Goal: Find specific fact: Find specific fact

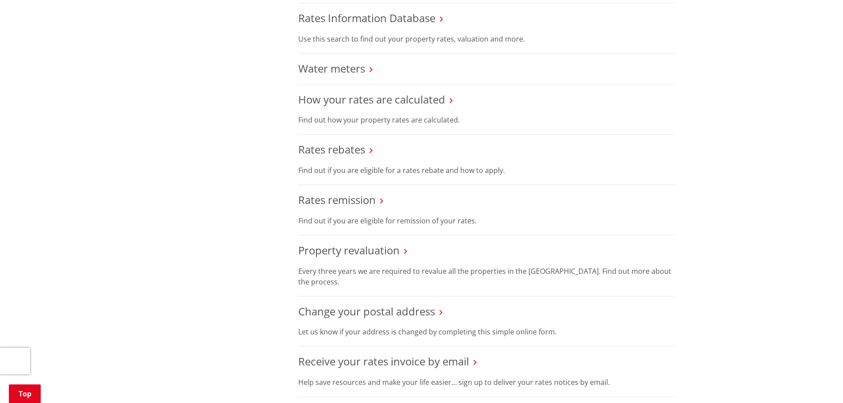
scroll to position [398, 0]
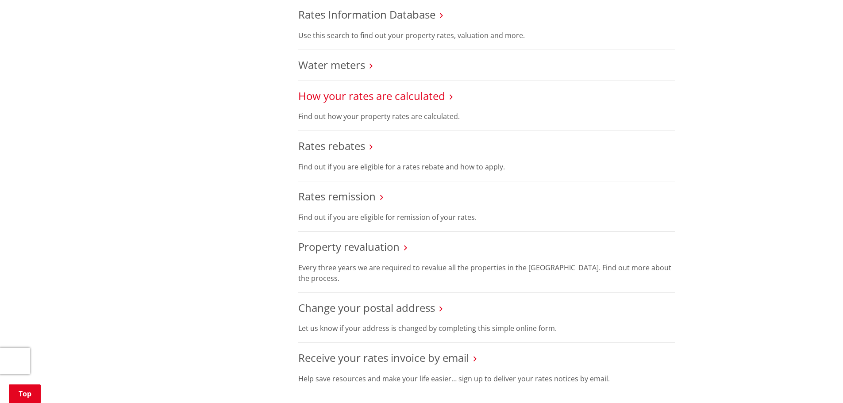
click at [333, 98] on link "How your rates are calculated" at bounding box center [371, 95] width 147 height 15
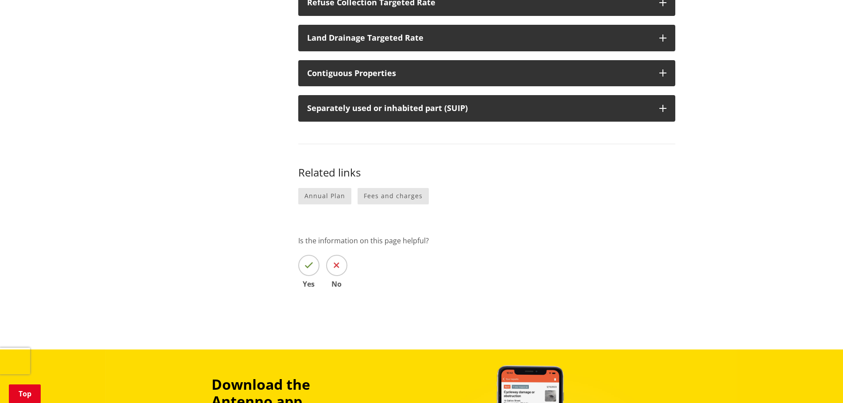
scroll to position [487, 0]
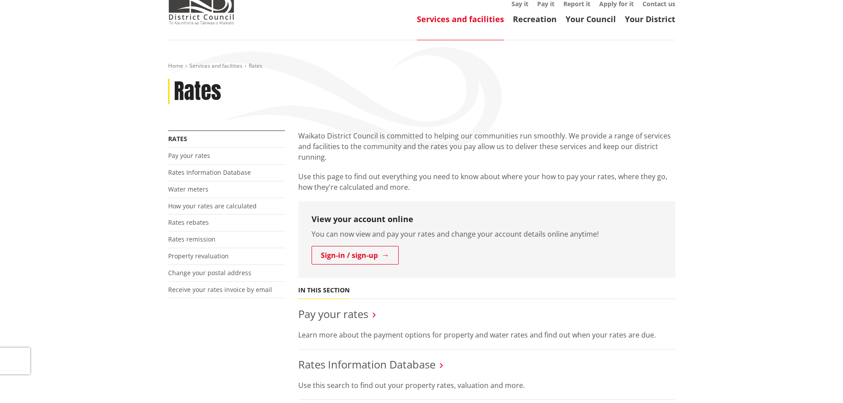
scroll to position [133, 0]
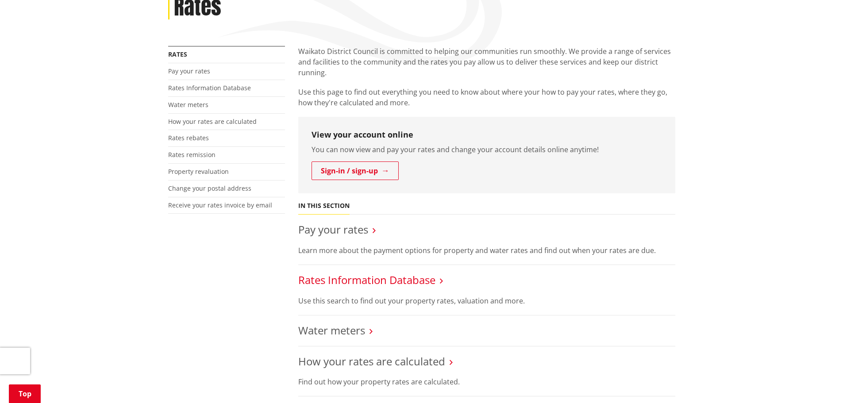
click at [419, 279] on link "Rates Information Database" at bounding box center [366, 280] width 137 height 15
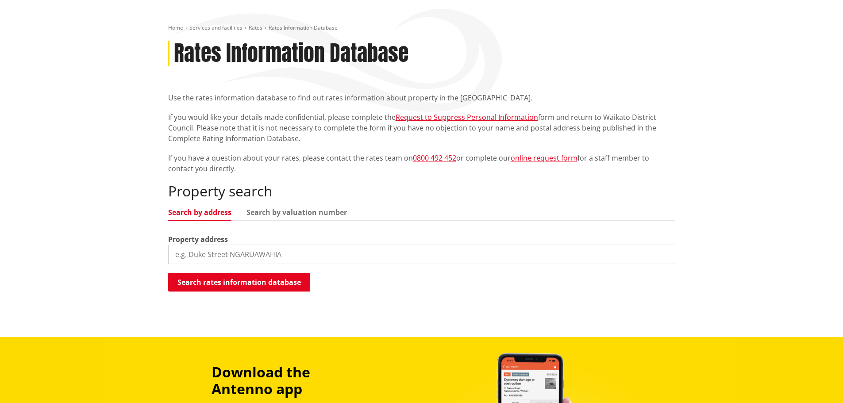
scroll to position [88, 0]
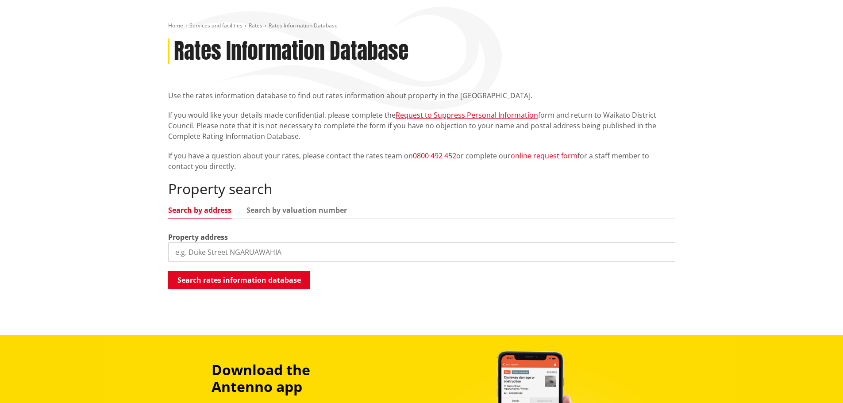
click at [239, 249] on input "search" at bounding box center [421, 251] width 507 height 19
click at [253, 284] on button "Search rates information database" at bounding box center [239, 280] width 142 height 19
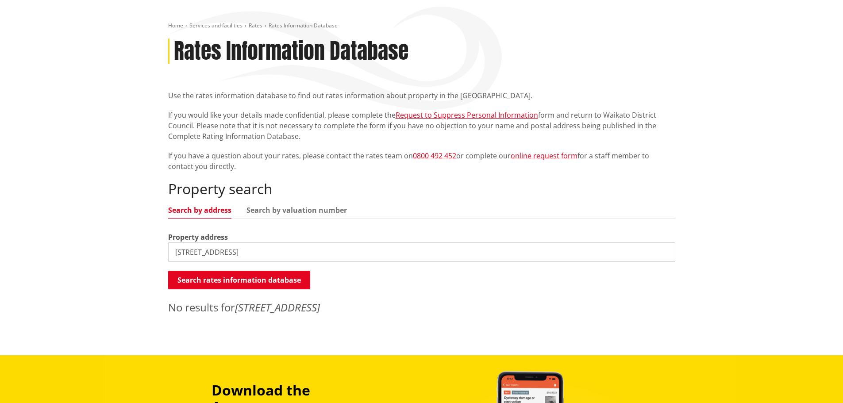
click at [187, 250] on input "6 brittern road" at bounding box center [421, 251] width 507 height 19
type input "6 bittern road"
click at [262, 286] on button "Search rates information database" at bounding box center [239, 280] width 142 height 19
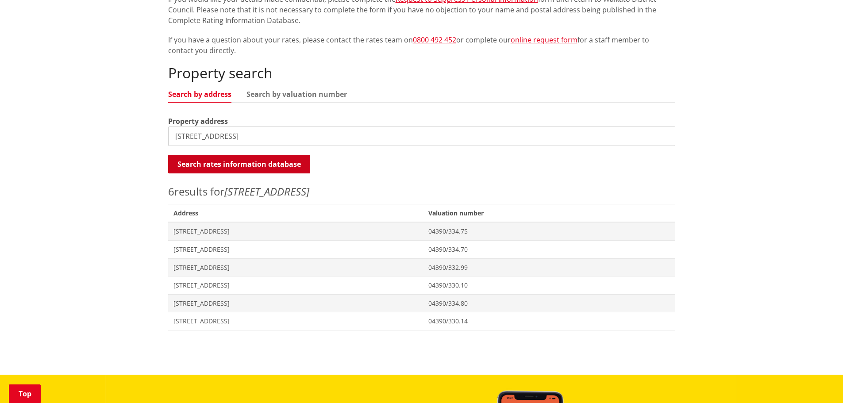
scroll to position [265, 0]
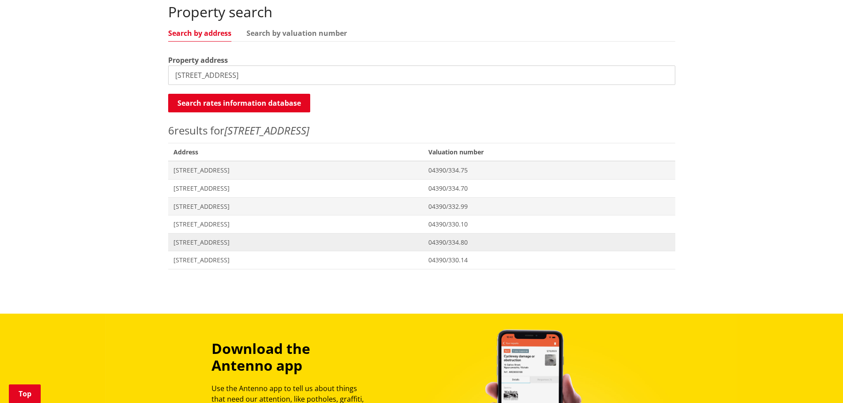
click at [210, 239] on span "[STREET_ADDRESS]" at bounding box center [295, 242] width 245 height 9
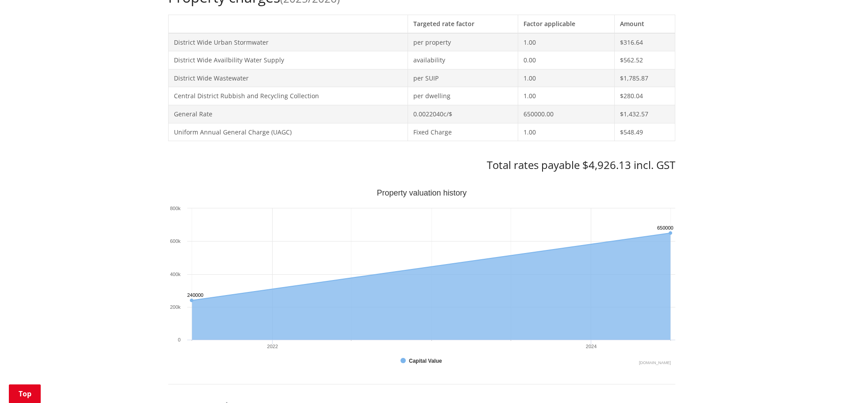
scroll to position [442, 0]
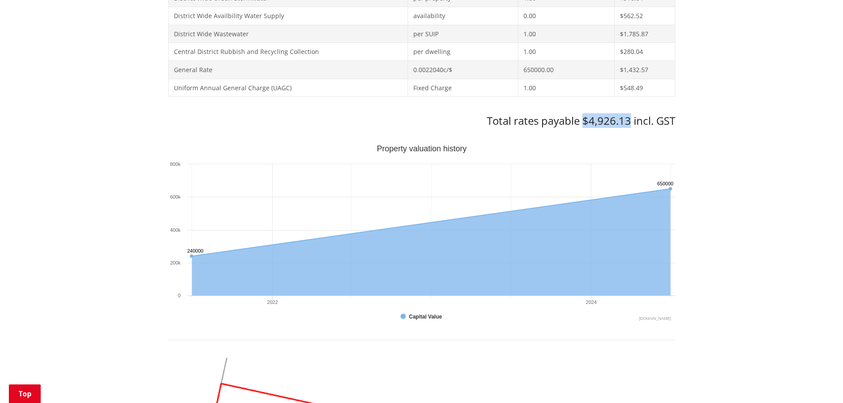
drag, startPoint x: 581, startPoint y: 123, endPoint x: 630, endPoint y: 123, distance: 48.2
click at [630, 123] on h3 "Total rates payable $4,926.13 incl. GST" at bounding box center [421, 121] width 507 height 13
copy h3 "$4,926.13"
